Goal: Check status: Check status

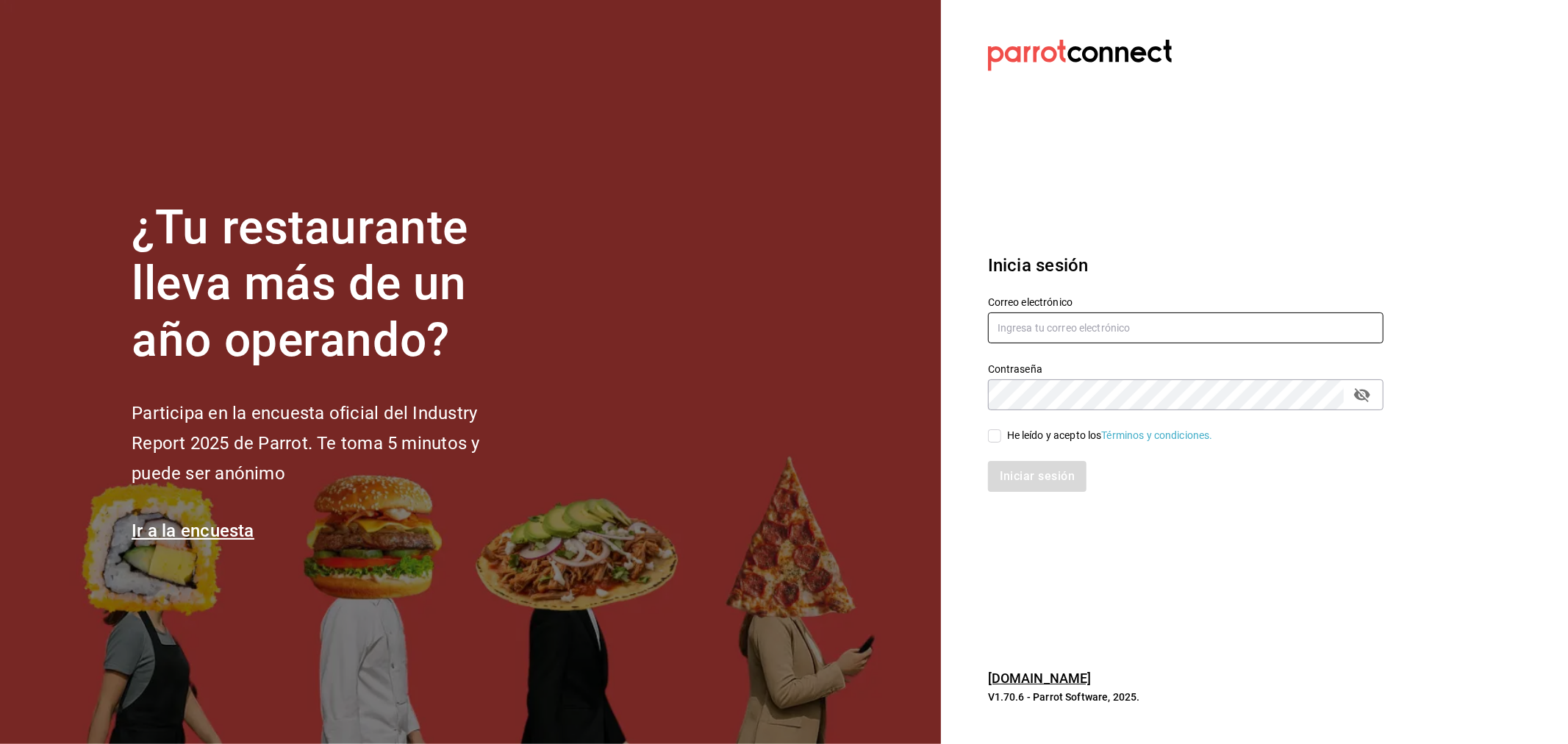
type input "[EMAIL_ADDRESS][DOMAIN_NAME]"
click at [1053, 444] on div "Iniciar sesión" at bounding box center [1177, 467] width 414 height 49
click at [1067, 431] on div "He leído y acepto los Términos y condiciones." at bounding box center [1109, 435] width 206 height 15
click at [1001, 431] on input "He leído y acepto los Términos y condiciones." at bounding box center [994, 436] width 13 height 13
checkbox input "true"
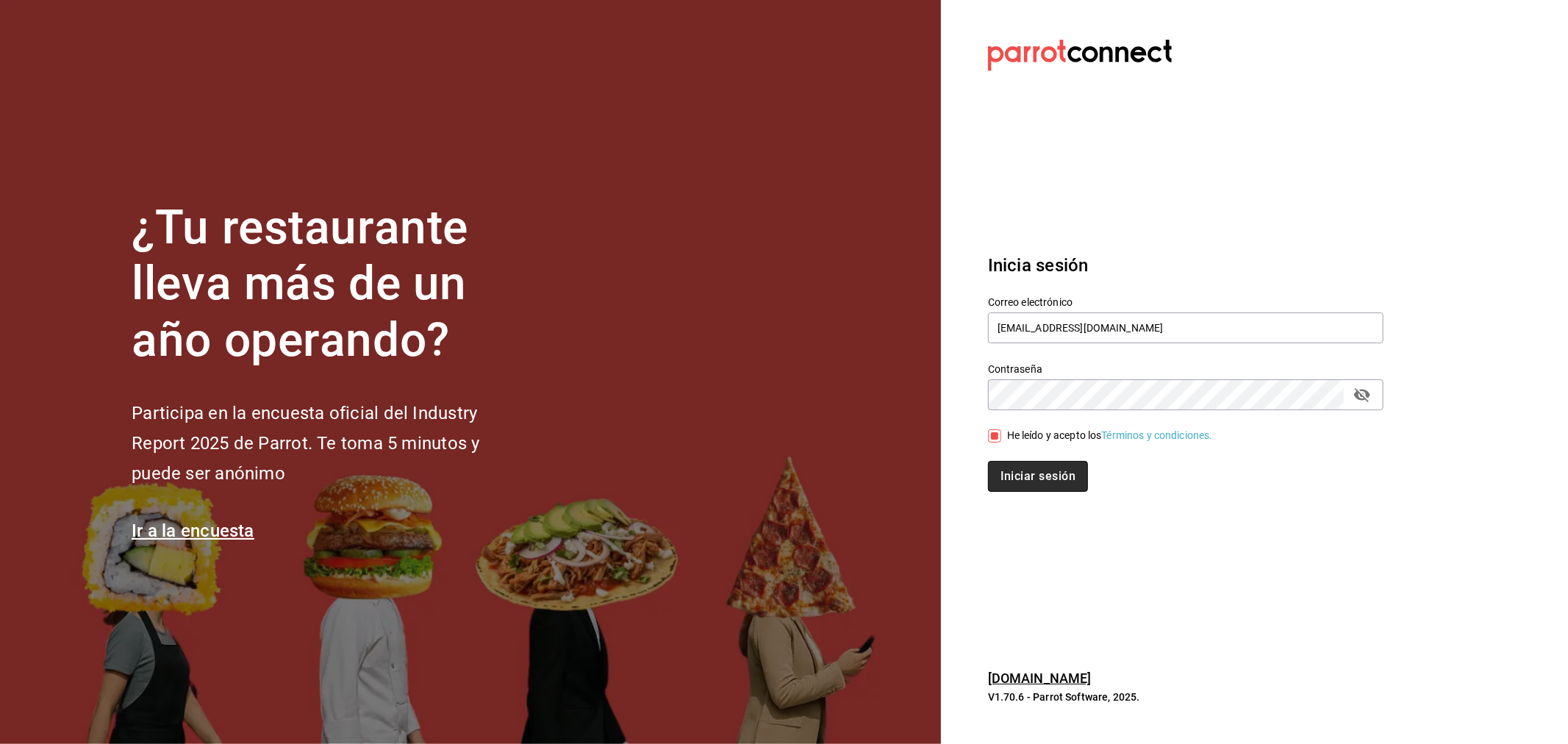
click at [1051, 485] on button "Iniciar sesión" at bounding box center [1038, 476] width 100 height 31
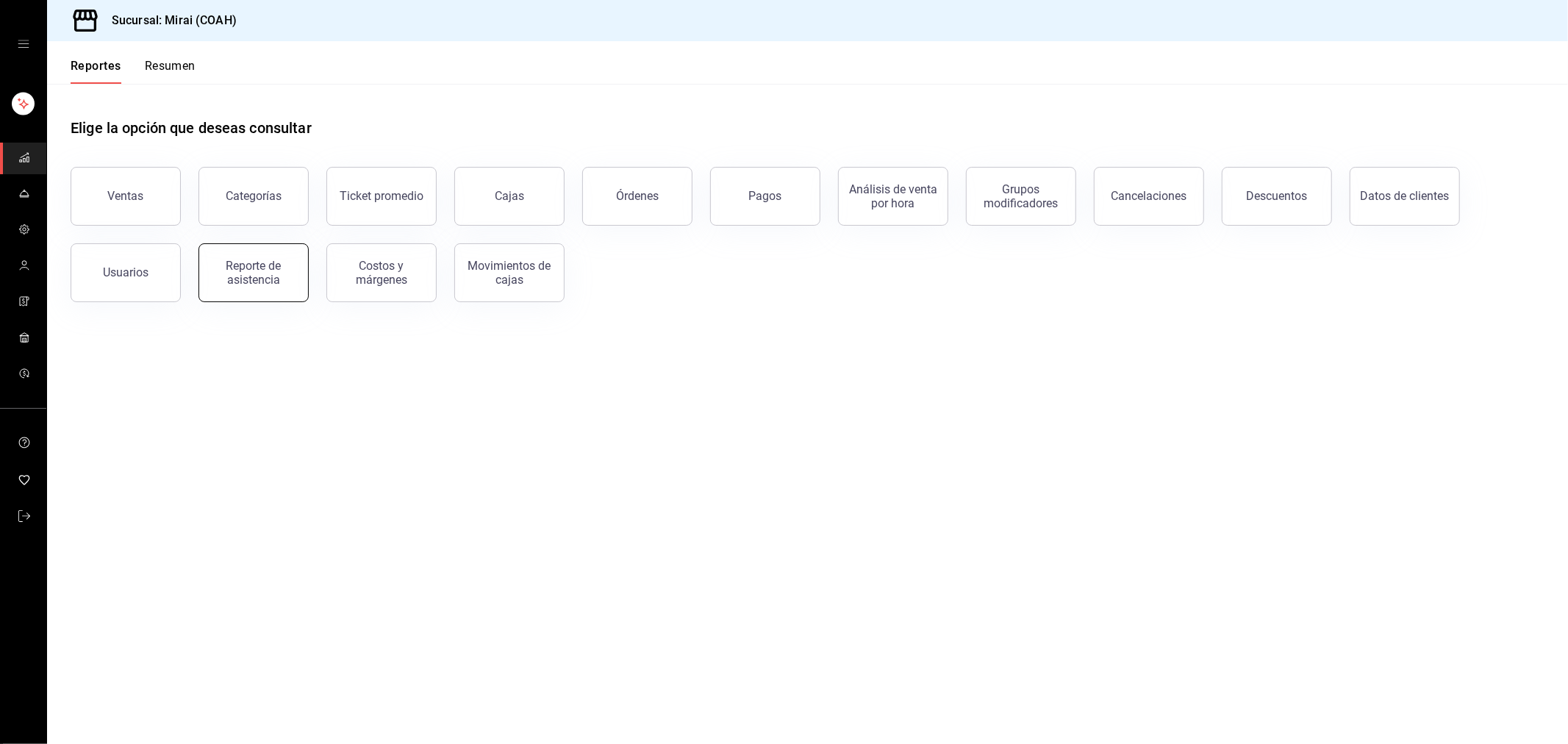
click at [276, 298] on button "Reporte de asistencia" at bounding box center [254, 273] width 111 height 59
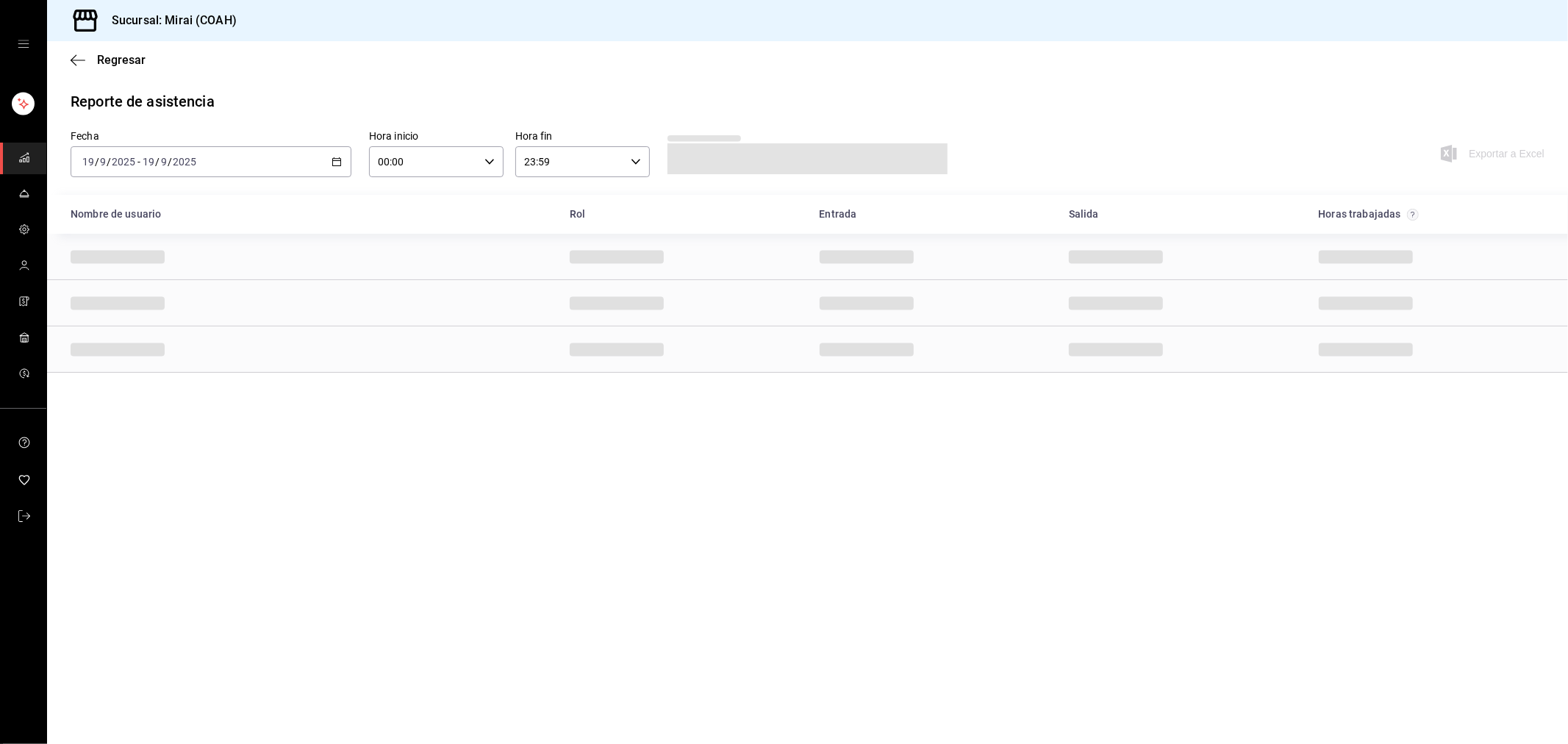
click at [333, 161] on \(Stroke\) "button" at bounding box center [336, 160] width 8 height 1
click at [159, 374] on span "Rango de fechas" at bounding box center [140, 372] width 114 height 15
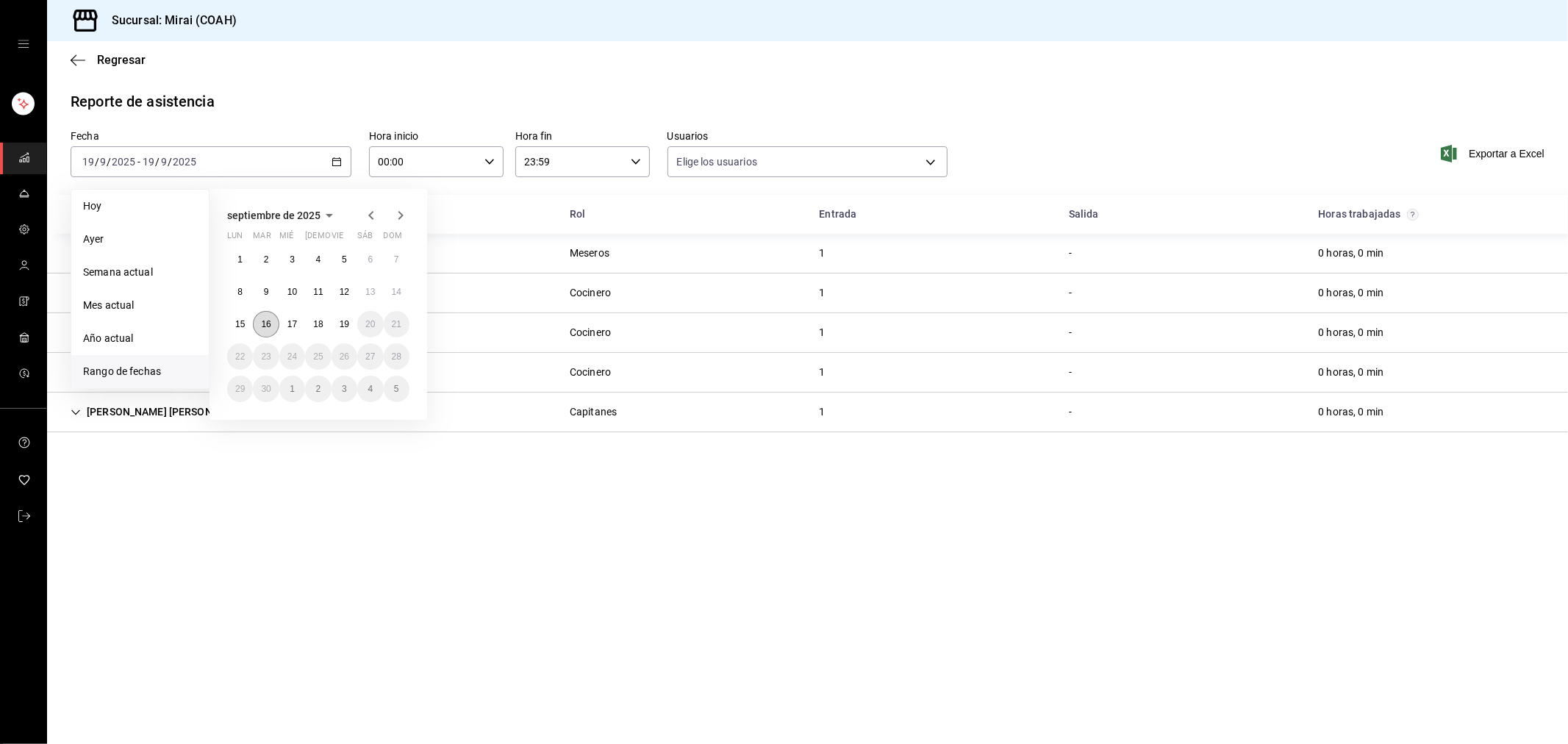
type input "09ed77ab-fb44-4855-99d4-ed0ea89d5f00,977278b9-1668-47eb-b644-120533cbffb2,7003c…"
click at [265, 325] on abbr "16" at bounding box center [265, 324] width 10 height 10
click at [265, 324] on abbr "16" at bounding box center [265, 324] width 10 height 10
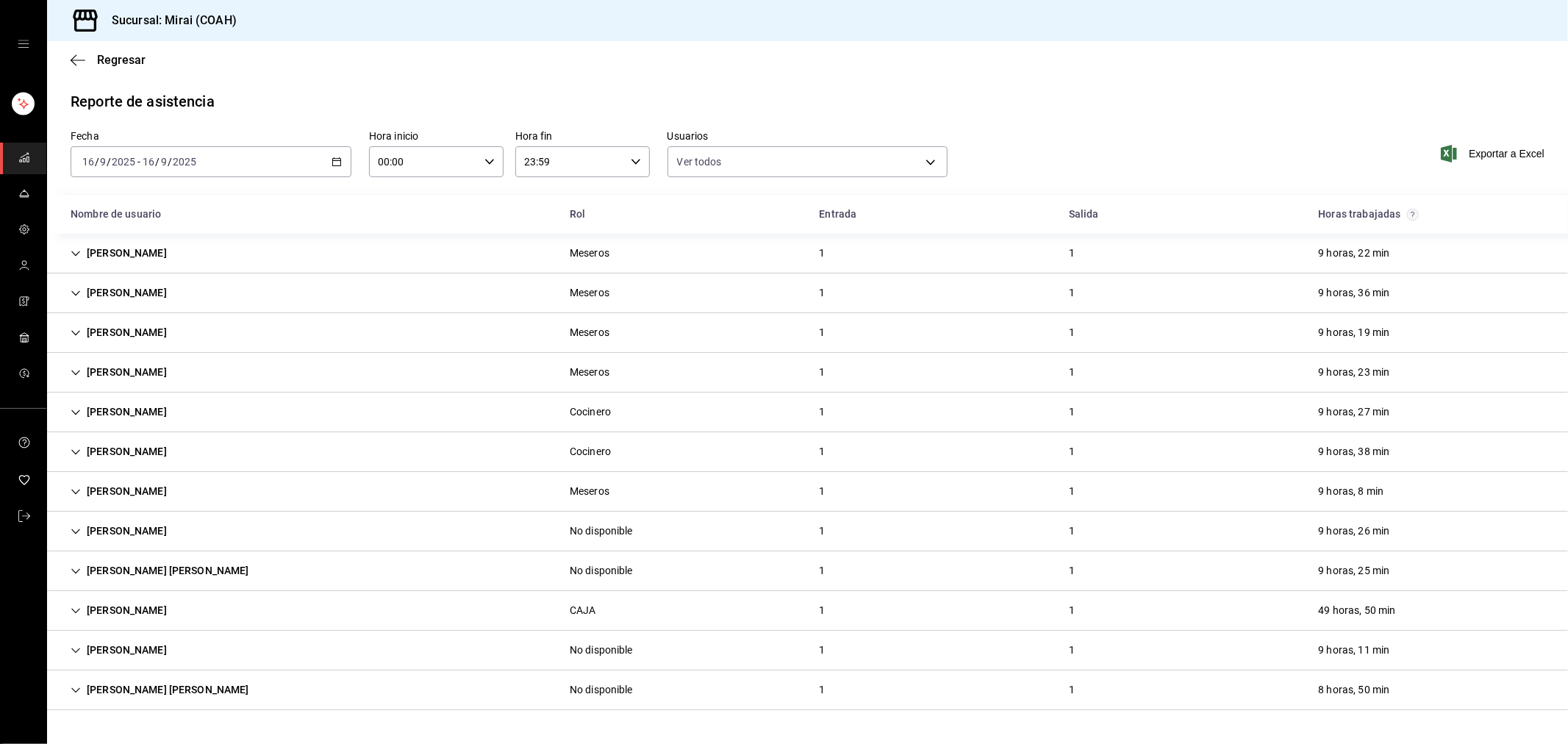
click at [1370, 692] on div "8 horas, 50 min" at bounding box center [1354, 690] width 95 height 27
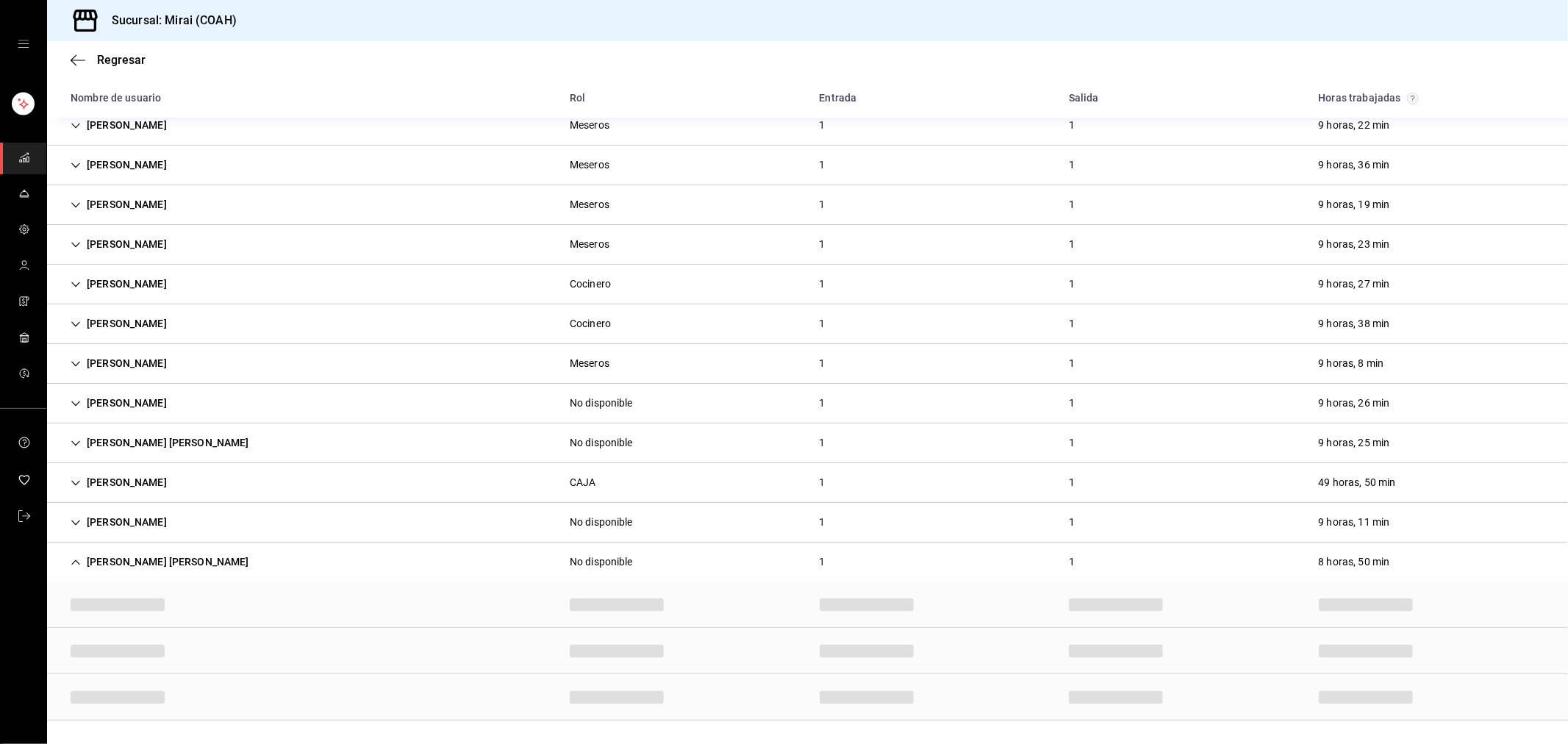
scroll to position [44, 0]
